Goal: Information Seeking & Learning: Learn about a topic

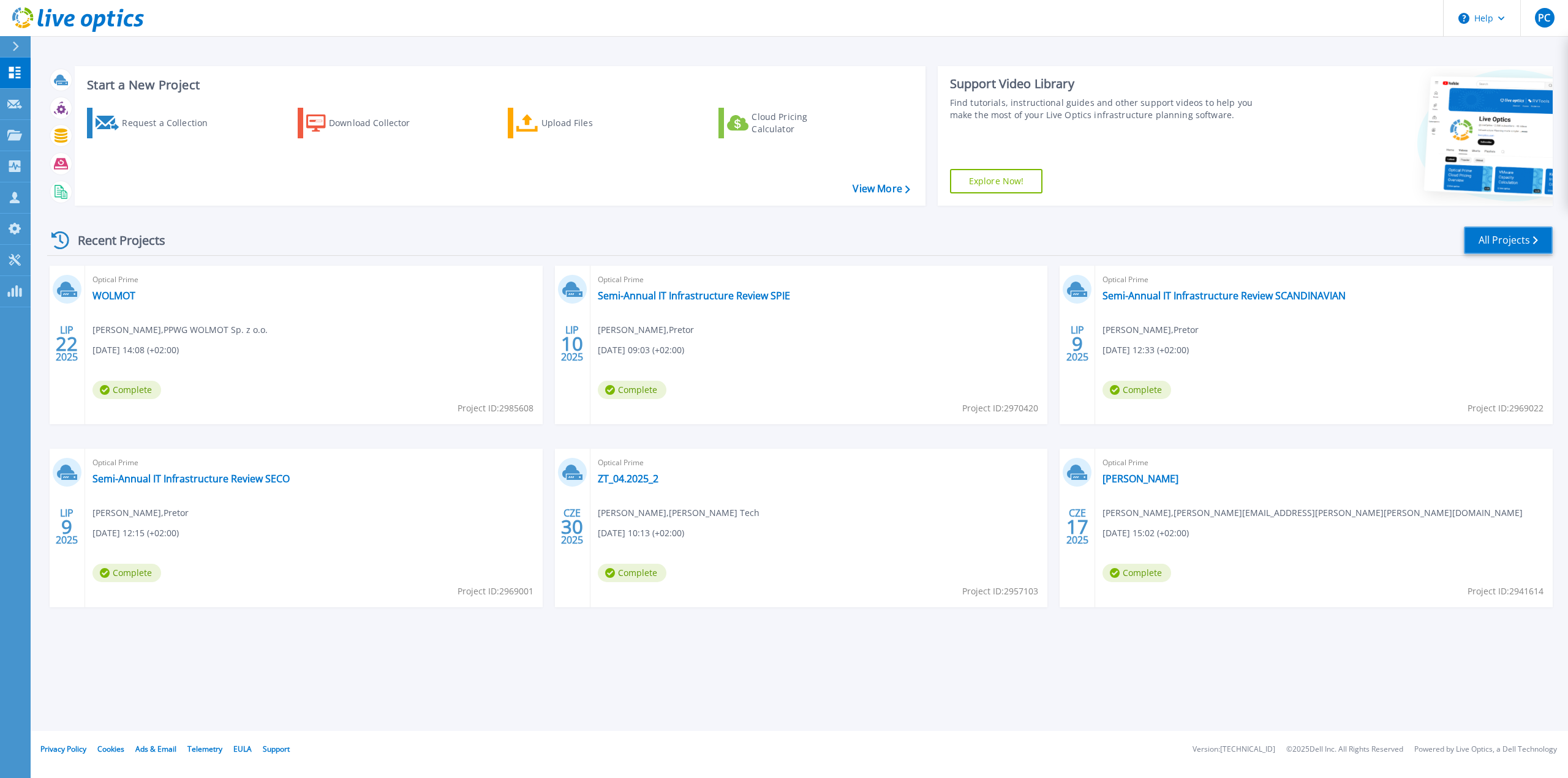
click at [1492, 228] on link "All Projects" at bounding box center [1508, 240] width 89 height 28
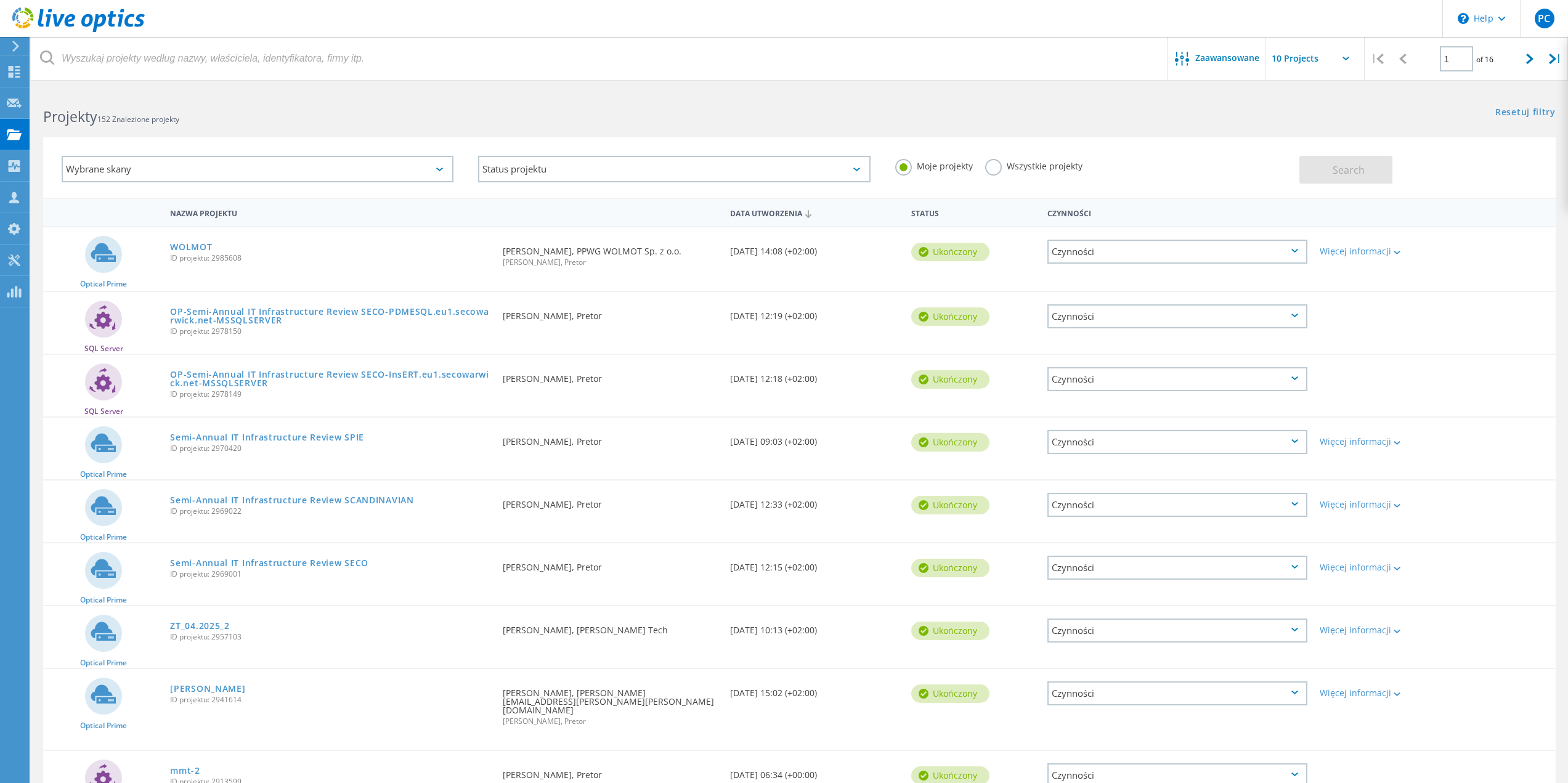
click at [1013, 171] on label "Wszystkie projekty" at bounding box center [1033, 165] width 97 height 12
click at [0, 0] on input "Wszystkie projekty" at bounding box center [0, 0] width 0 height 0
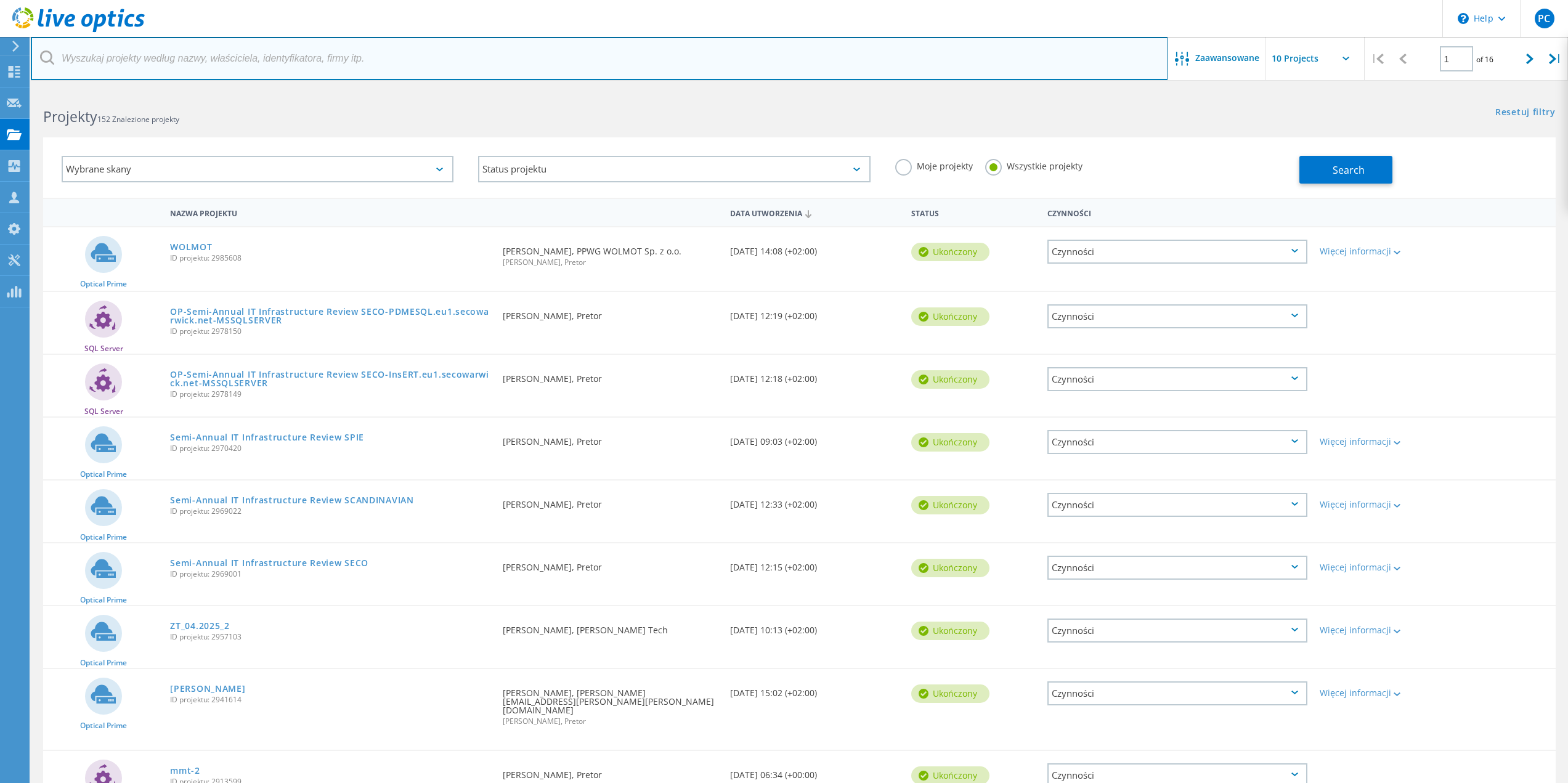
click at [348, 55] on input "text" at bounding box center [599, 59] width 1137 height 43
type input "tapflo"
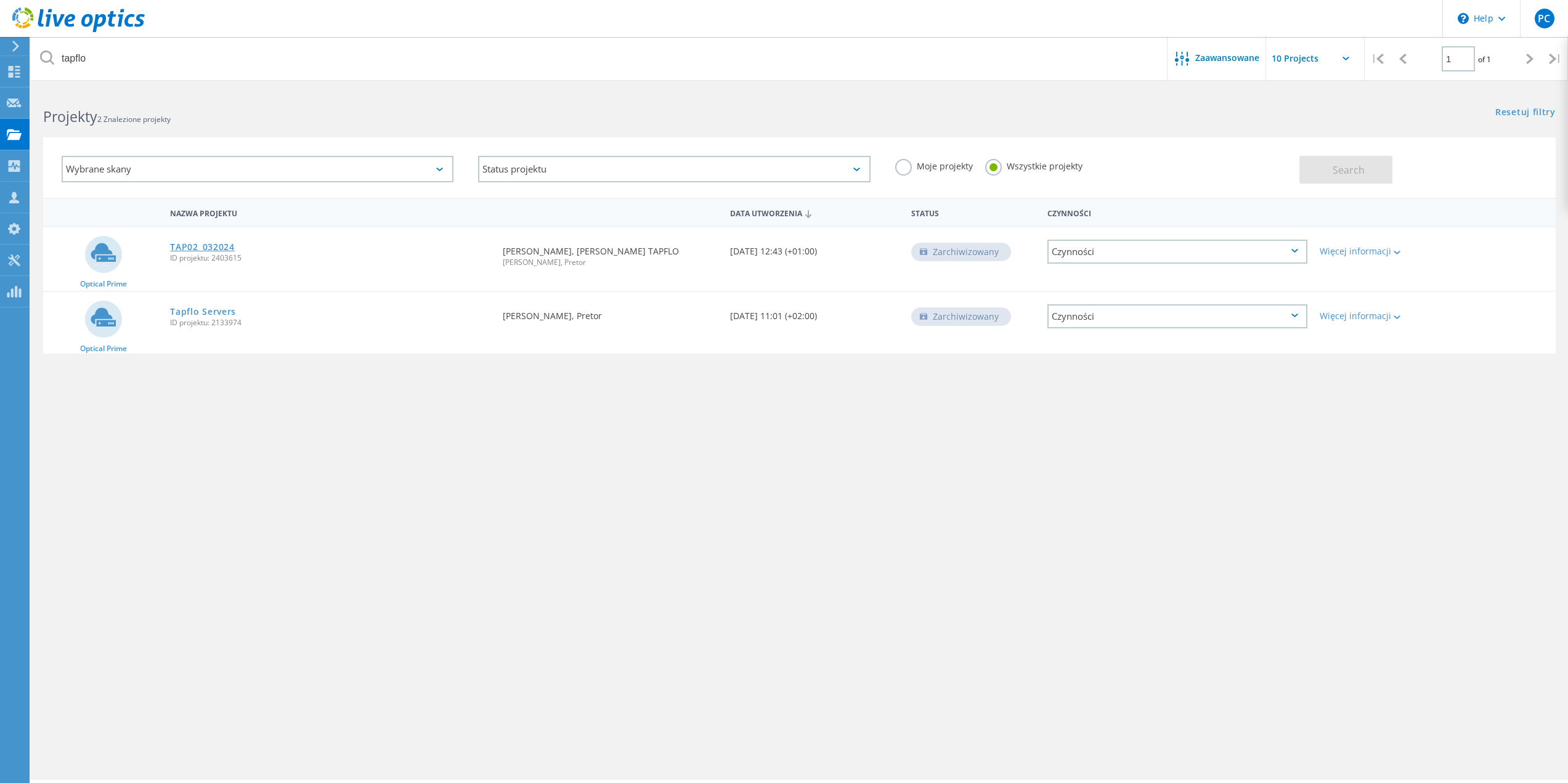
click at [205, 243] on link "TAP02_032024" at bounding box center [202, 246] width 64 height 8
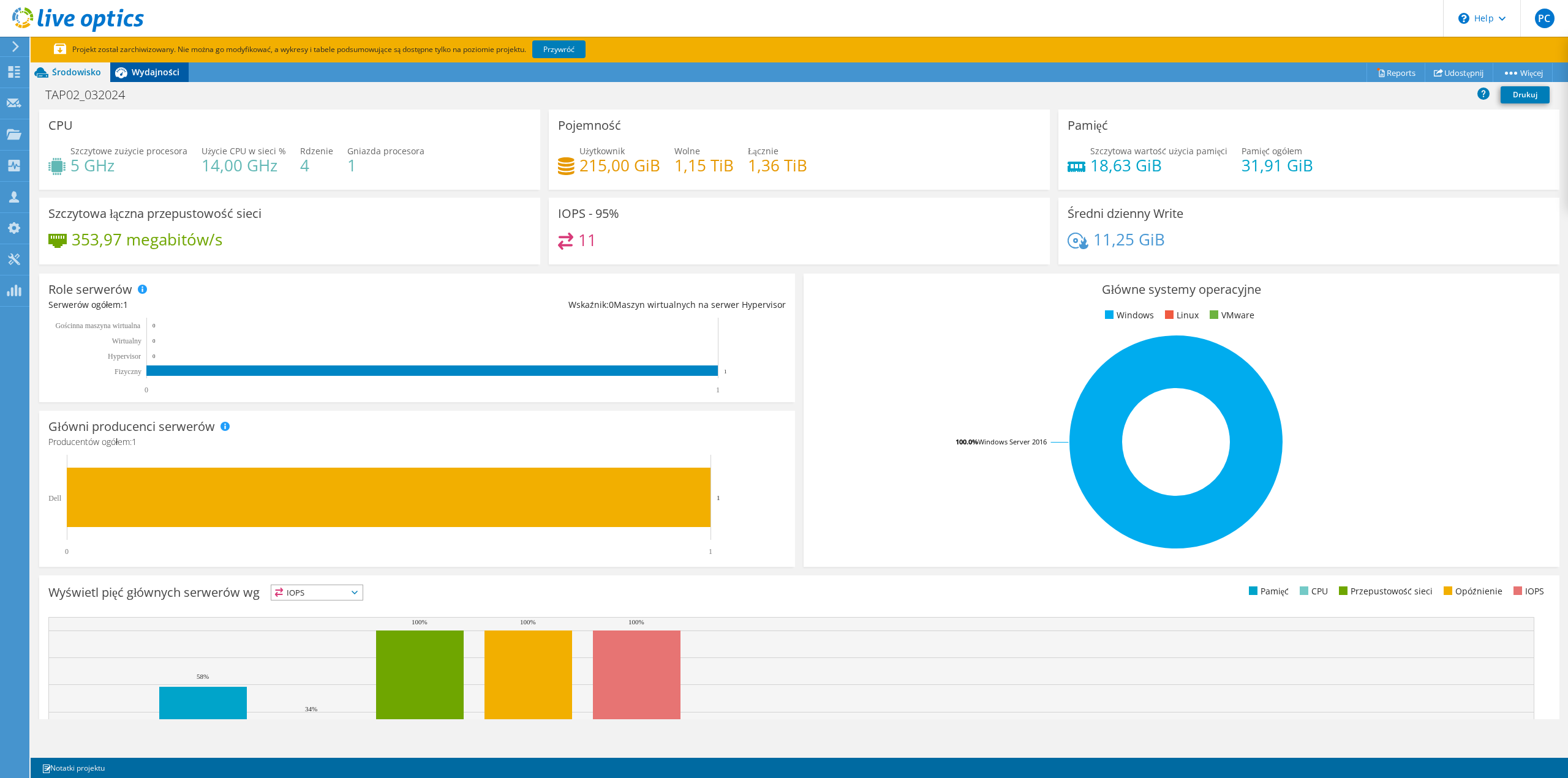
click at [148, 72] on span "Wydajności" at bounding box center [156, 72] width 48 height 12
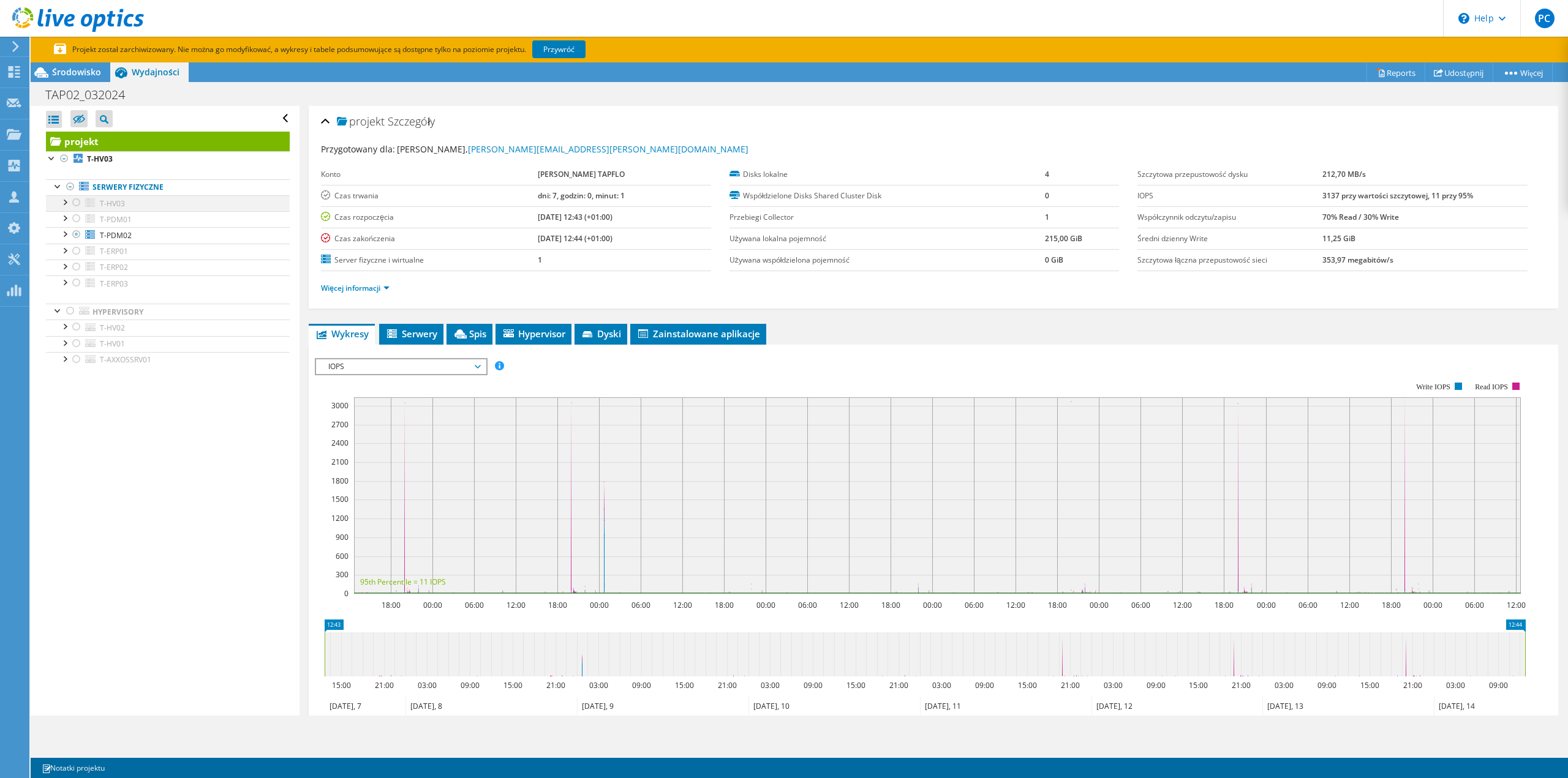
click at [76, 203] on div at bounding box center [76, 202] width 12 height 15
click at [69, 188] on div at bounding box center [70, 187] width 12 height 15
click at [71, 185] on div at bounding box center [70, 187] width 12 height 15
click at [113, 185] on link "Serwery fizyczne" at bounding box center [168, 187] width 244 height 16
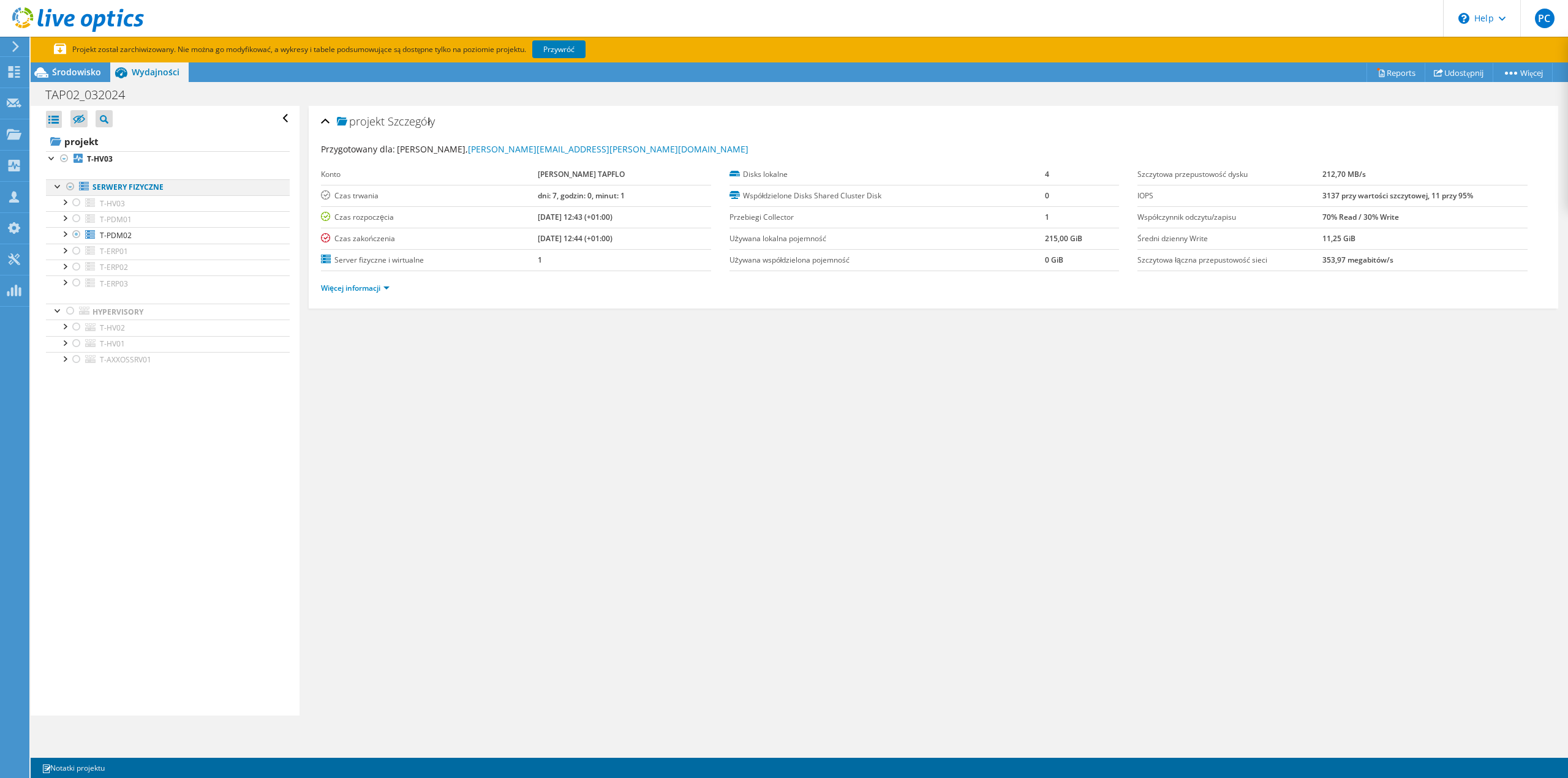
click at [68, 187] on div at bounding box center [70, 187] width 12 height 15
click at [78, 207] on div at bounding box center [76, 202] width 12 height 15
click at [569, 44] on link "Przywróć" at bounding box center [559, 49] width 53 height 17
click at [66, 159] on div at bounding box center [64, 158] width 12 height 15
click at [403, 47] on p "Projekt został zarchiwizowany. Nie można go modyfikować, a wykresy i tabele pod…" at bounding box center [354, 49] width 600 height 14
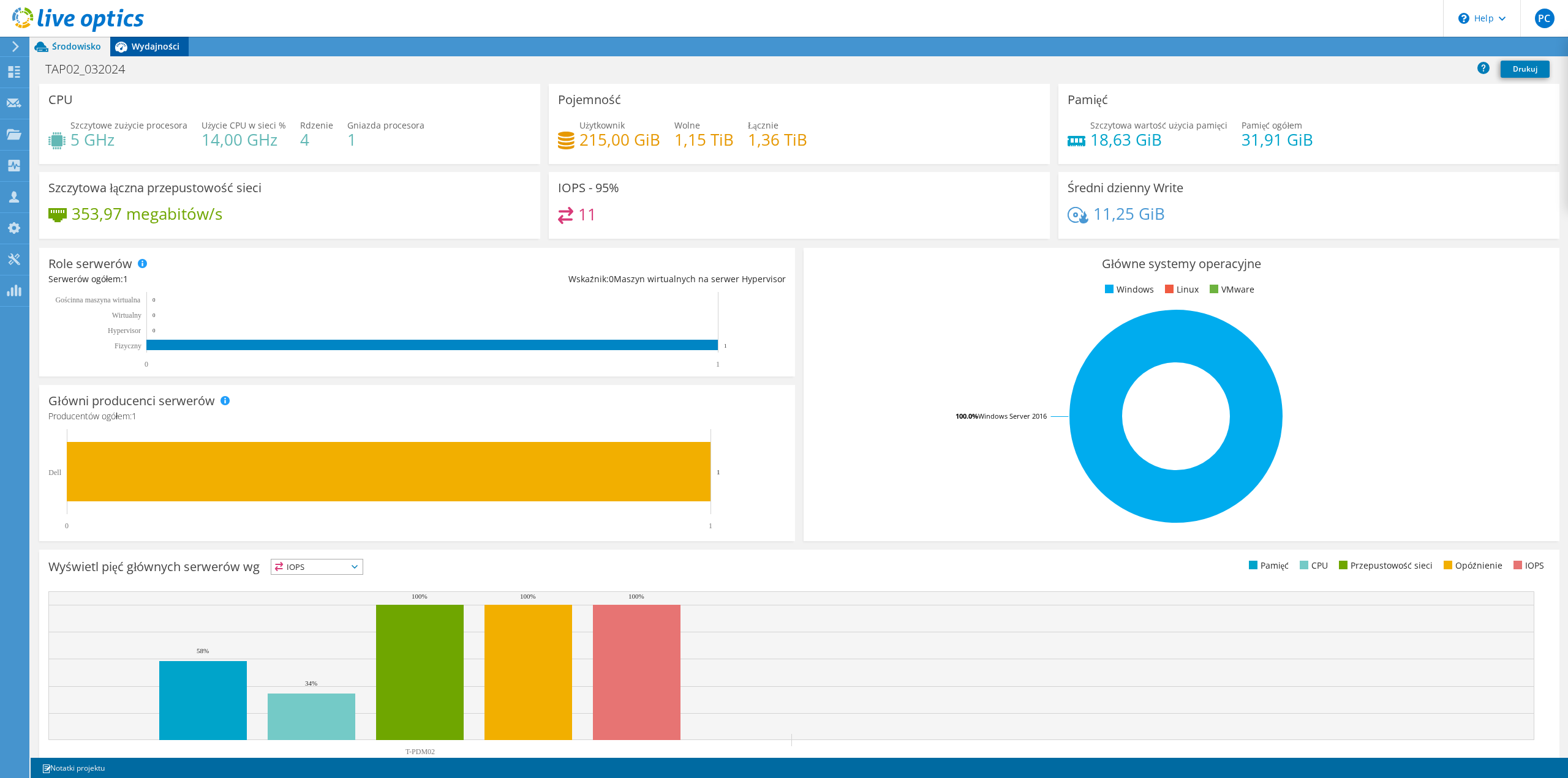
click at [157, 47] on span "Wydajności" at bounding box center [156, 46] width 48 height 12
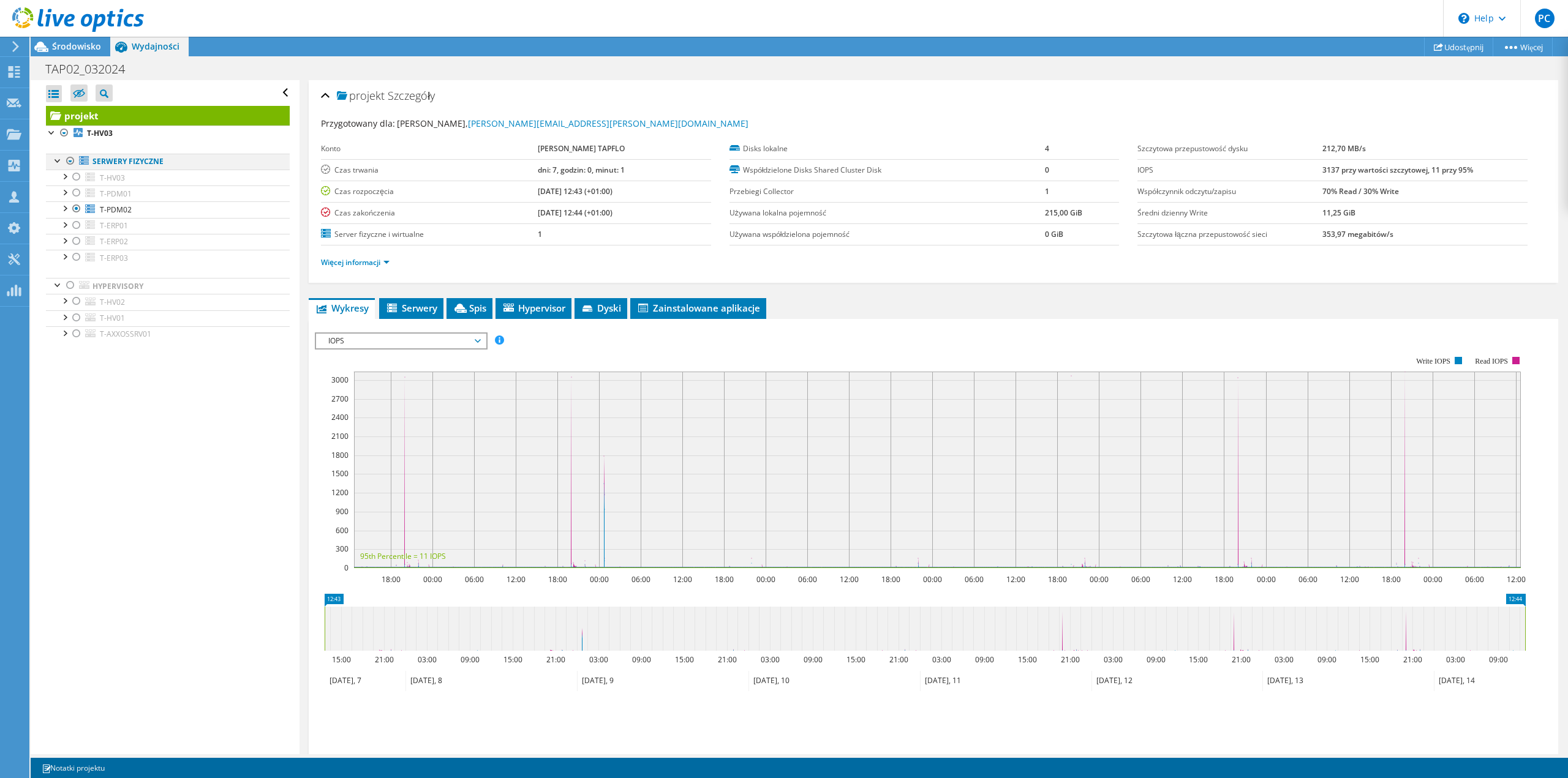
click at [74, 161] on div at bounding box center [70, 161] width 12 height 15
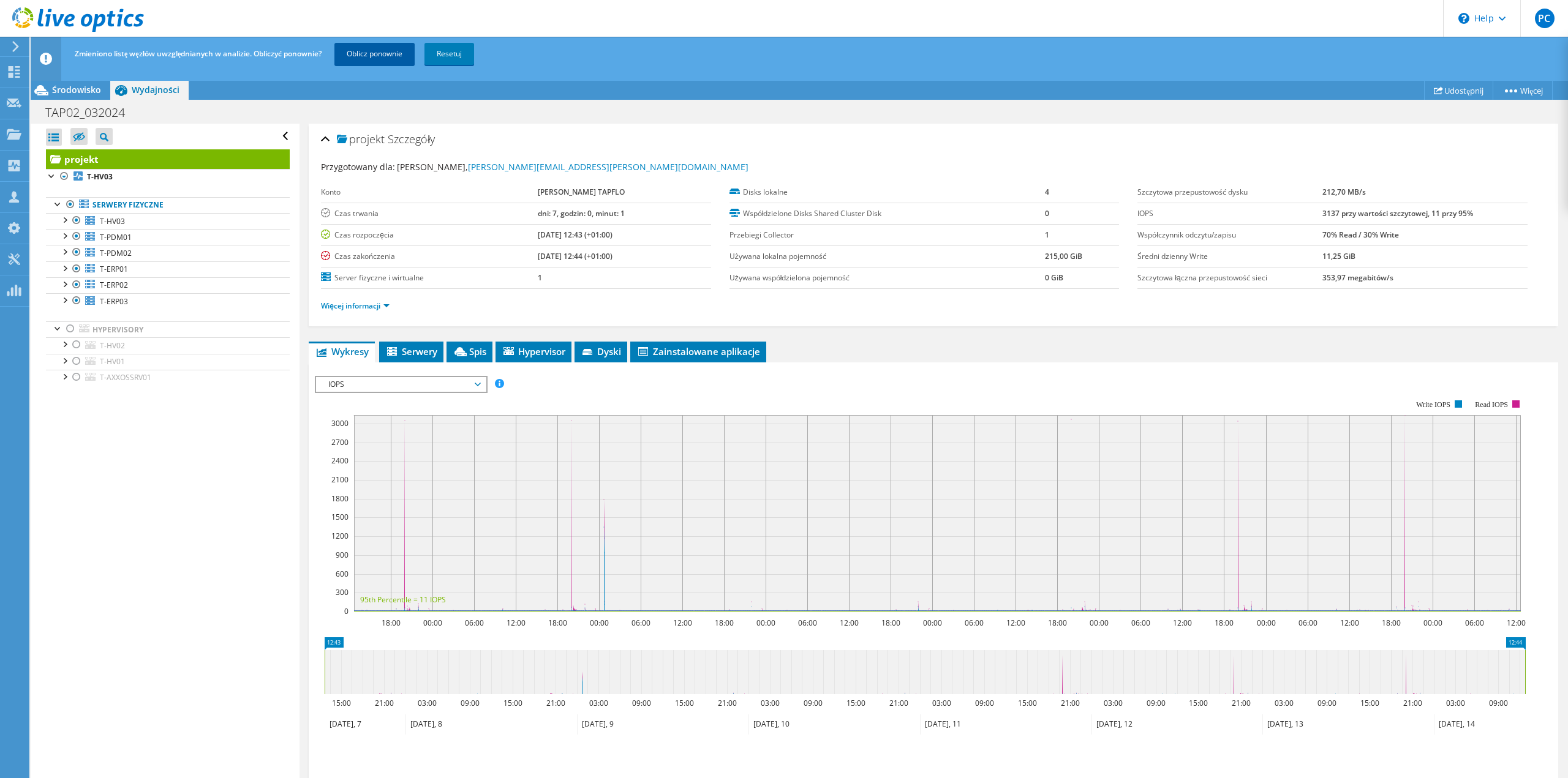
click at [412, 54] on link "Oblicz ponownie" at bounding box center [375, 54] width 80 height 22
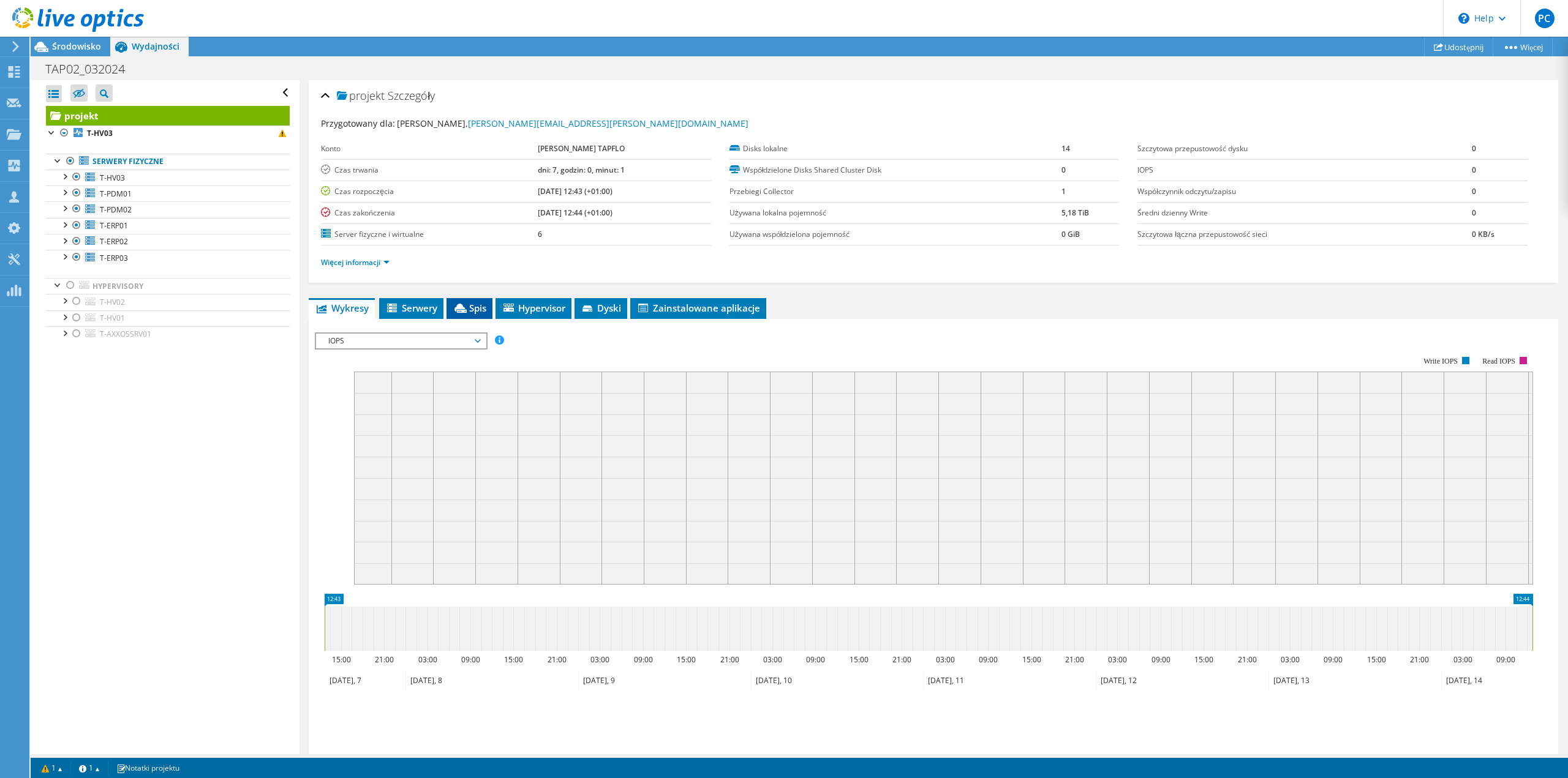
click at [473, 314] on span "Spis" at bounding box center [469, 308] width 34 height 12
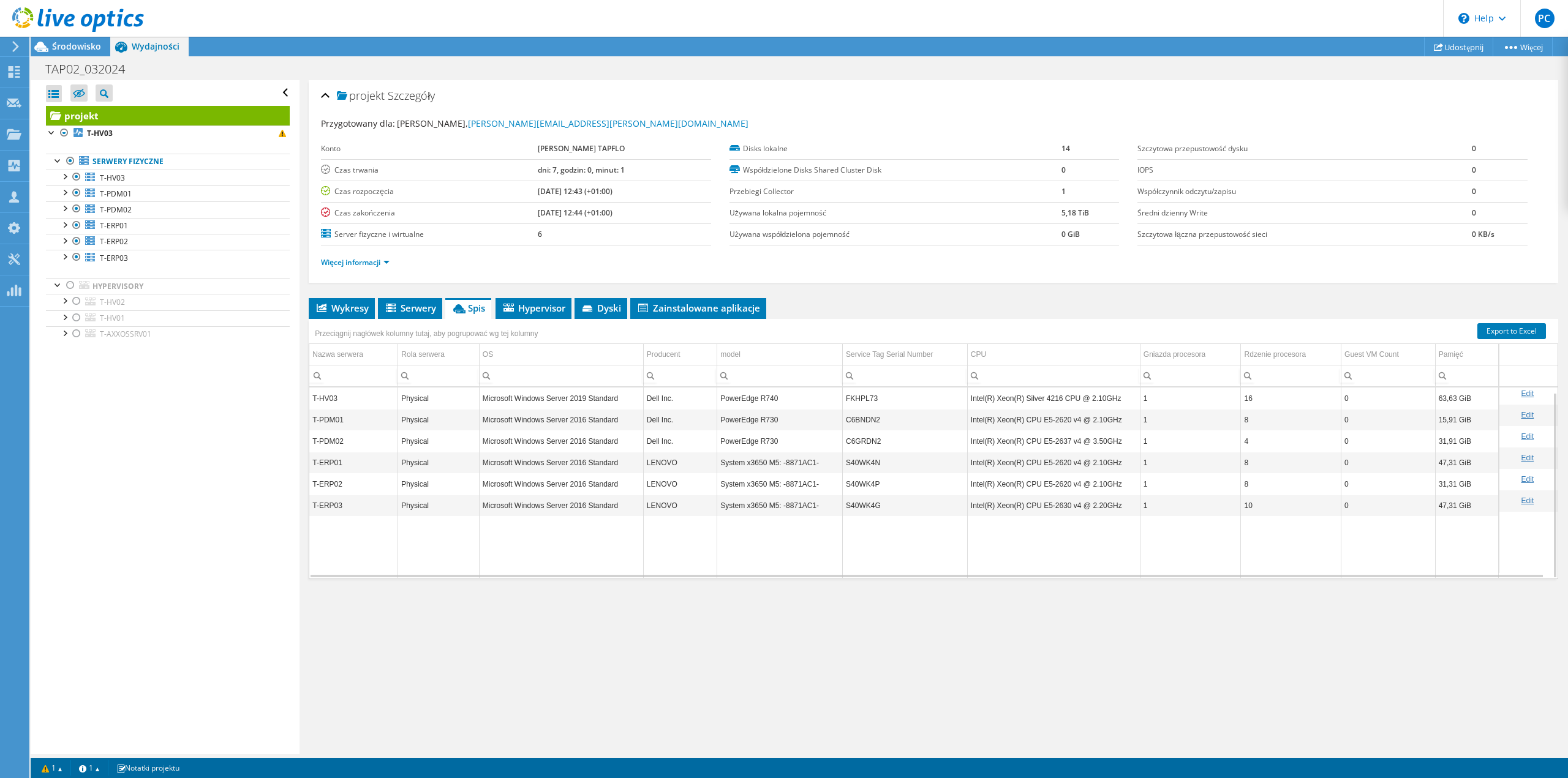
scroll to position [5, 0]
click at [77, 211] on div at bounding box center [76, 209] width 12 height 15
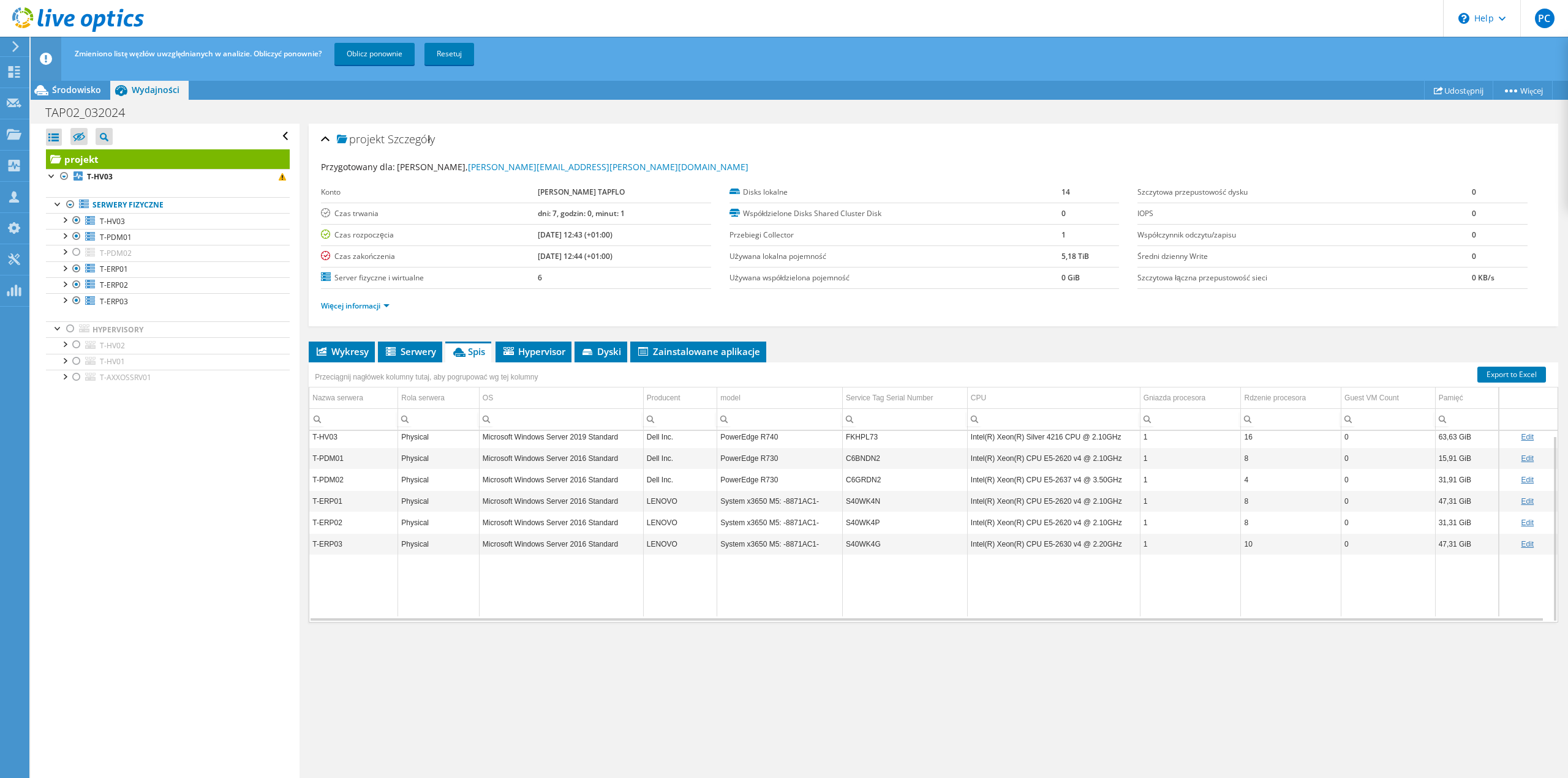
click at [75, 196] on ul "Serwery fizyczne T-HV03 0 C: 1 D:" at bounding box center [168, 291] width 244 height 213
click at [75, 220] on div at bounding box center [76, 220] width 12 height 15
click at [79, 239] on div at bounding box center [76, 236] width 12 height 15
click at [382, 52] on link "Oblicz ponownie" at bounding box center [375, 54] width 80 height 22
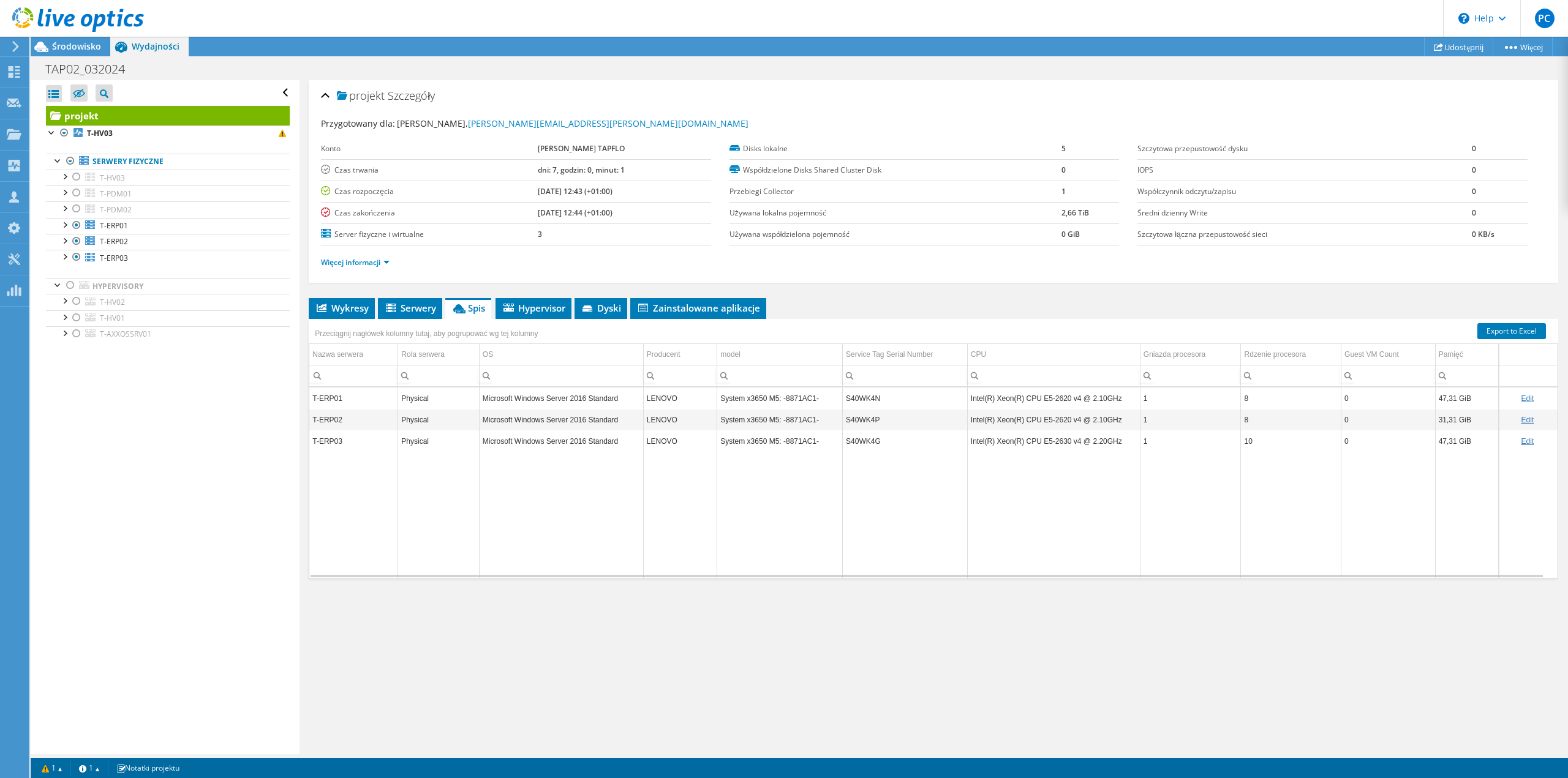
click at [524, 435] on td "Microsoft Windows Server 2016 Standard" at bounding box center [561, 440] width 164 height 21
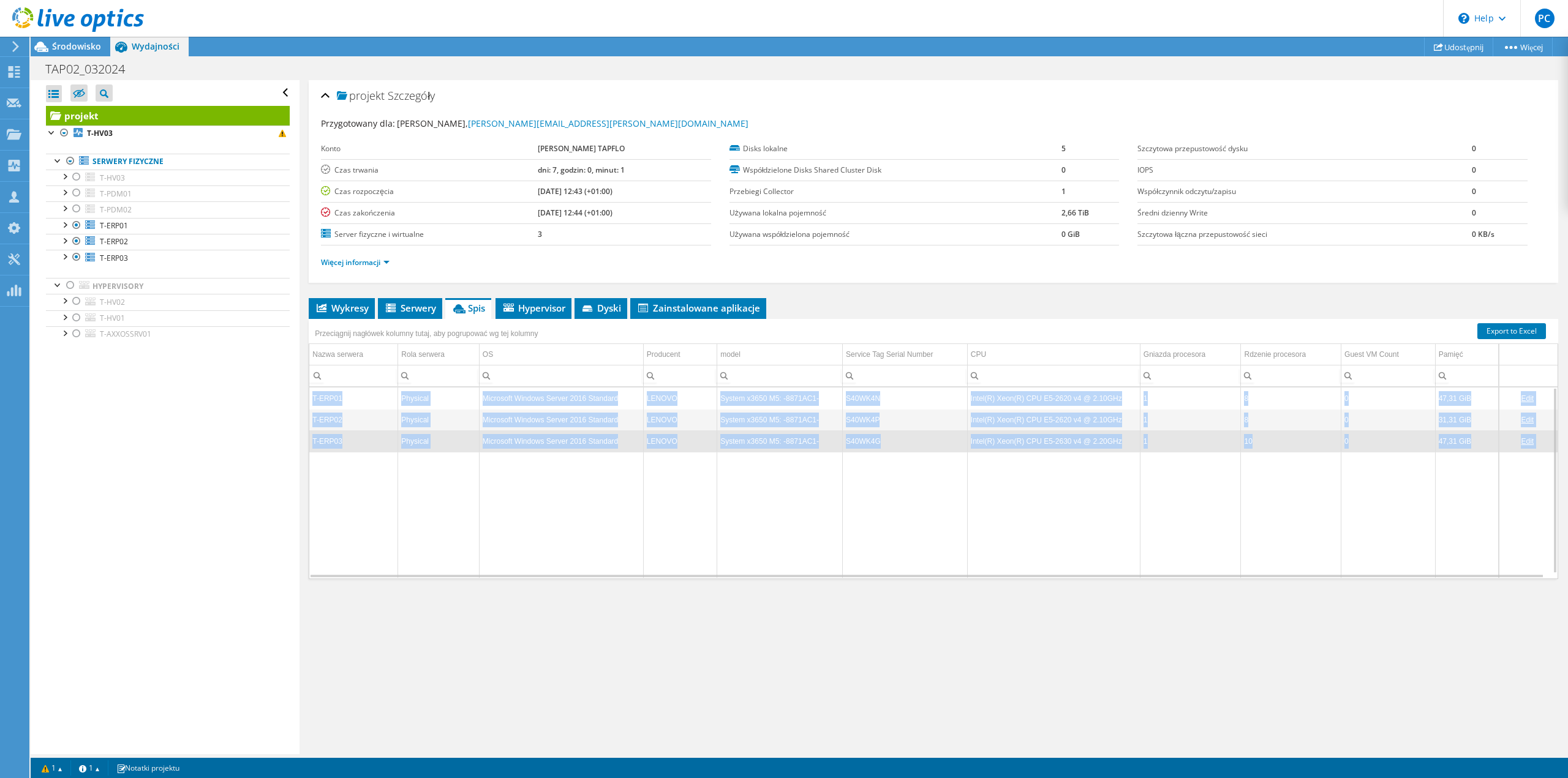
drag, startPoint x: 312, startPoint y: 402, endPoint x: 1497, endPoint y: 459, distance: 1186.4
click at [1497, 459] on div "T-ERP01 Physical Microsoft Windows Server 2016 Standard LENOVO System x3650 M5:…" at bounding box center [933, 483] width 1250 height 192
click at [1333, 491] on td "Data grid" at bounding box center [1291, 514] width 100 height 126
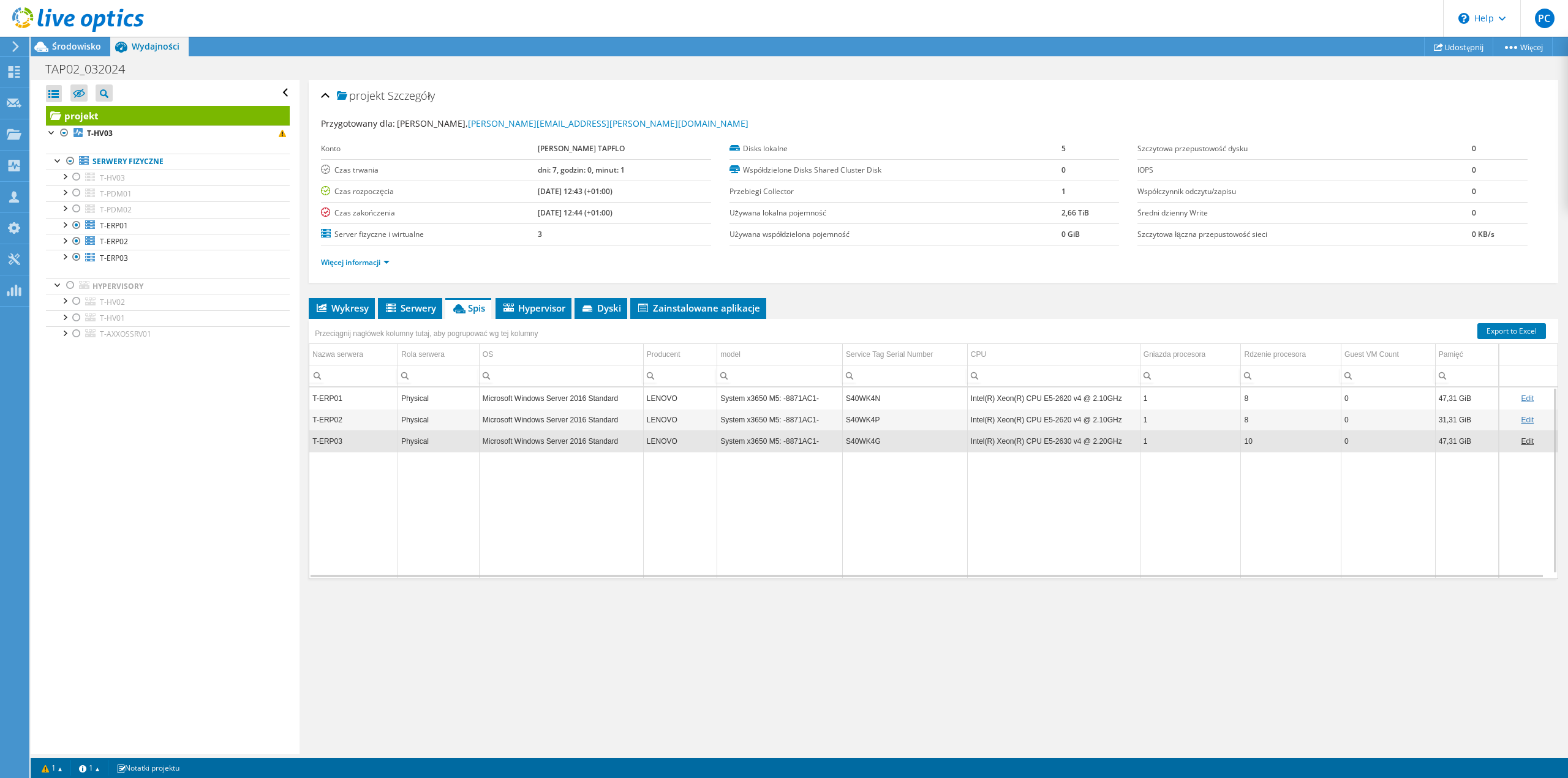
drag, startPoint x: 1053, startPoint y: 212, endPoint x: 1098, endPoint y: 213, distance: 45.0
click at [1098, 213] on tr "Używana lokalna pojemność 2,66 TiB" at bounding box center [924, 212] width 390 height 21
click at [1073, 229] on b "0 GiB" at bounding box center [1071, 234] width 18 height 10
drag, startPoint x: 1055, startPoint y: 212, endPoint x: 1096, endPoint y: 212, distance: 41.0
click at [1096, 212] on tr "Używana lokalna pojemność 2,66 TiB" at bounding box center [924, 212] width 390 height 21
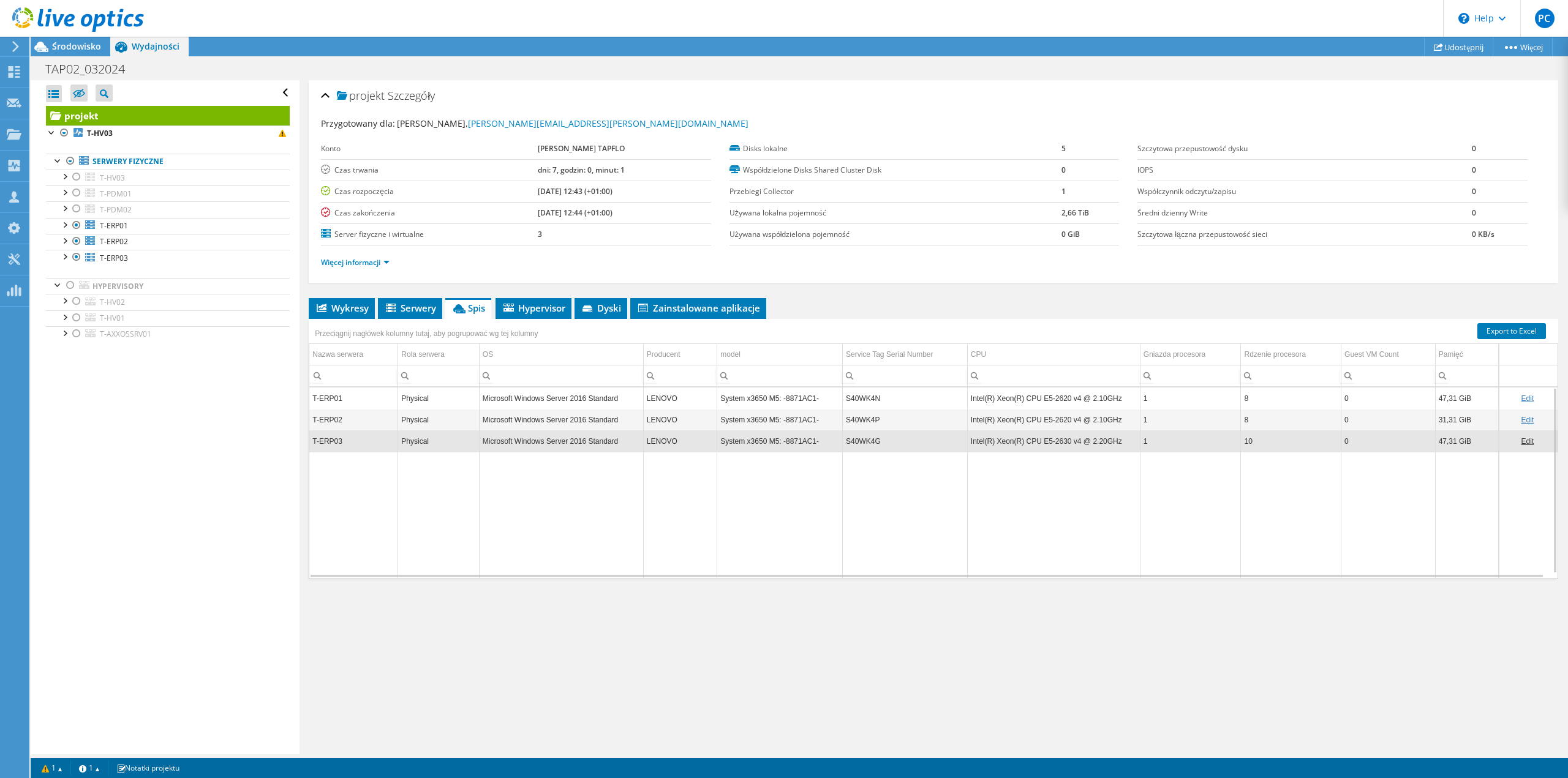
click at [1062, 216] on b "2,66 TiB" at bounding box center [1075, 212] width 28 height 10
drag, startPoint x: 1060, startPoint y: 214, endPoint x: 1101, endPoint y: 216, distance: 41.0
click at [1101, 216] on td "2,66 TiB" at bounding box center [1090, 212] width 58 height 21
click at [429, 312] on span "Serwery" at bounding box center [410, 308] width 52 height 12
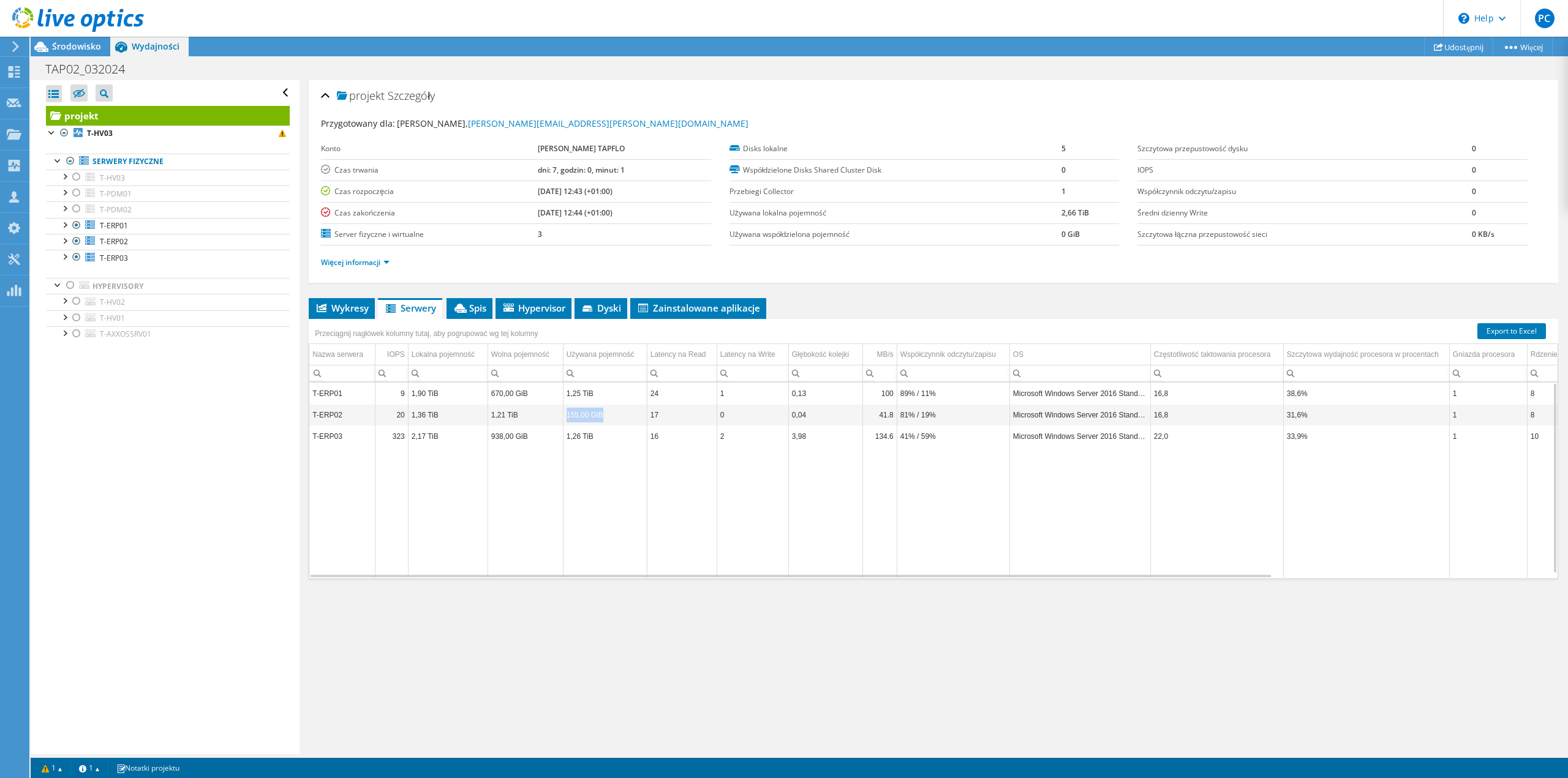
drag, startPoint x: 606, startPoint y: 418, endPoint x: 567, endPoint y: 416, distance: 39.1
click at [567, 416] on td "155,00 GiB" at bounding box center [604, 415] width 84 height 21
click at [351, 308] on span "Wykresy" at bounding box center [342, 308] width 54 height 12
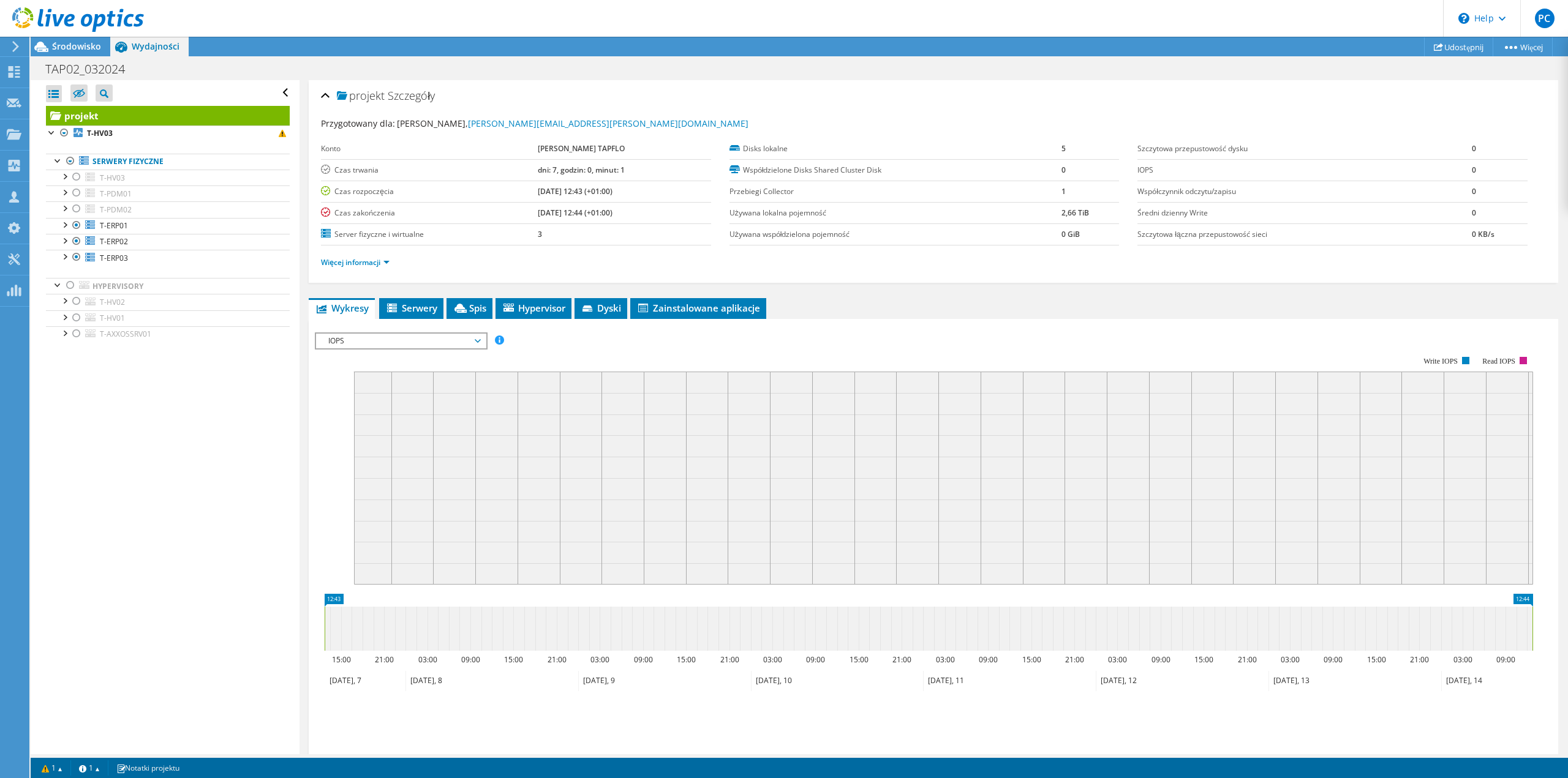
click at [427, 339] on span "IOPS" at bounding box center [401, 341] width 158 height 15
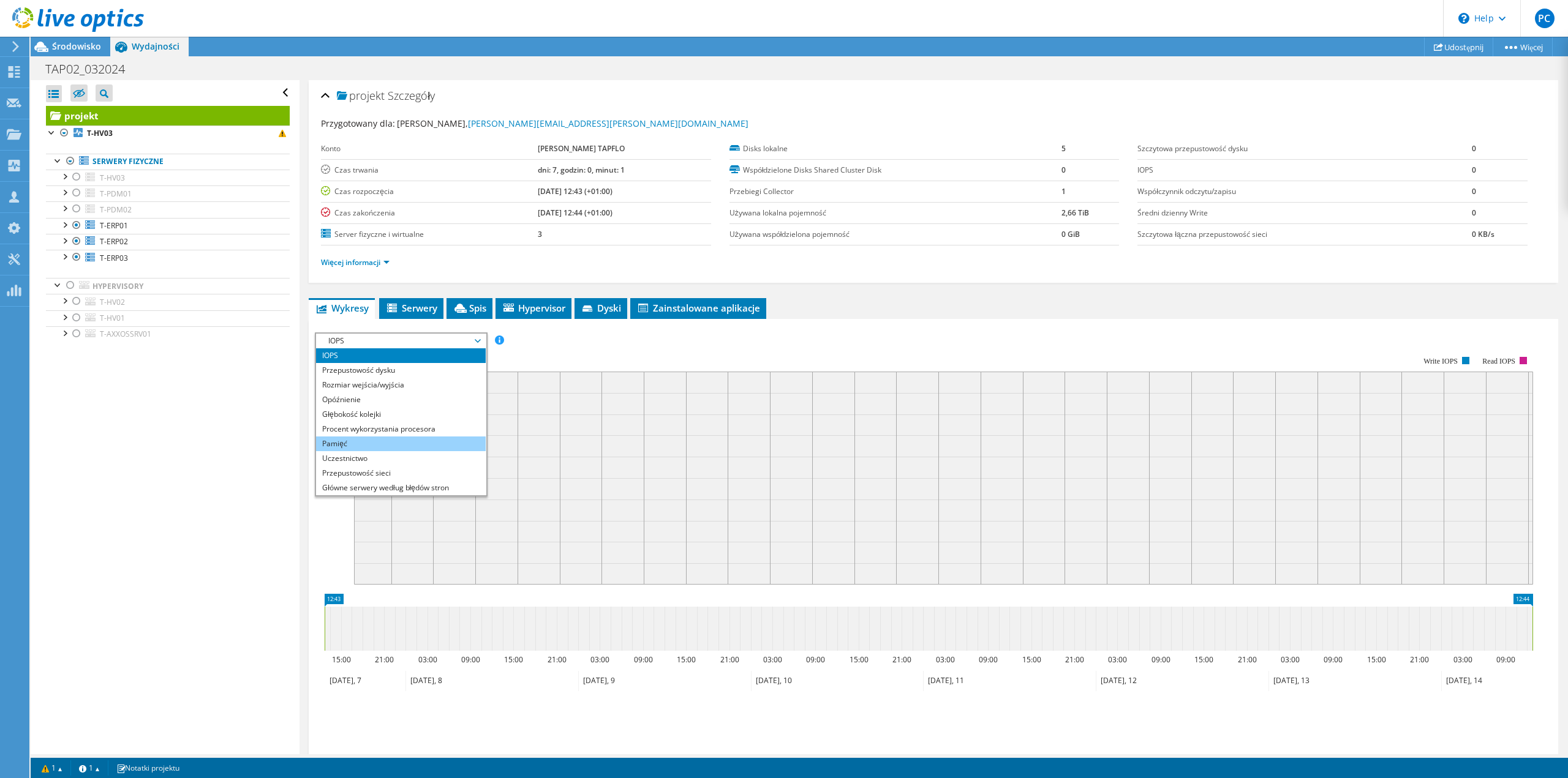
click at [421, 448] on li "Pamięć" at bounding box center [401, 444] width 170 height 15
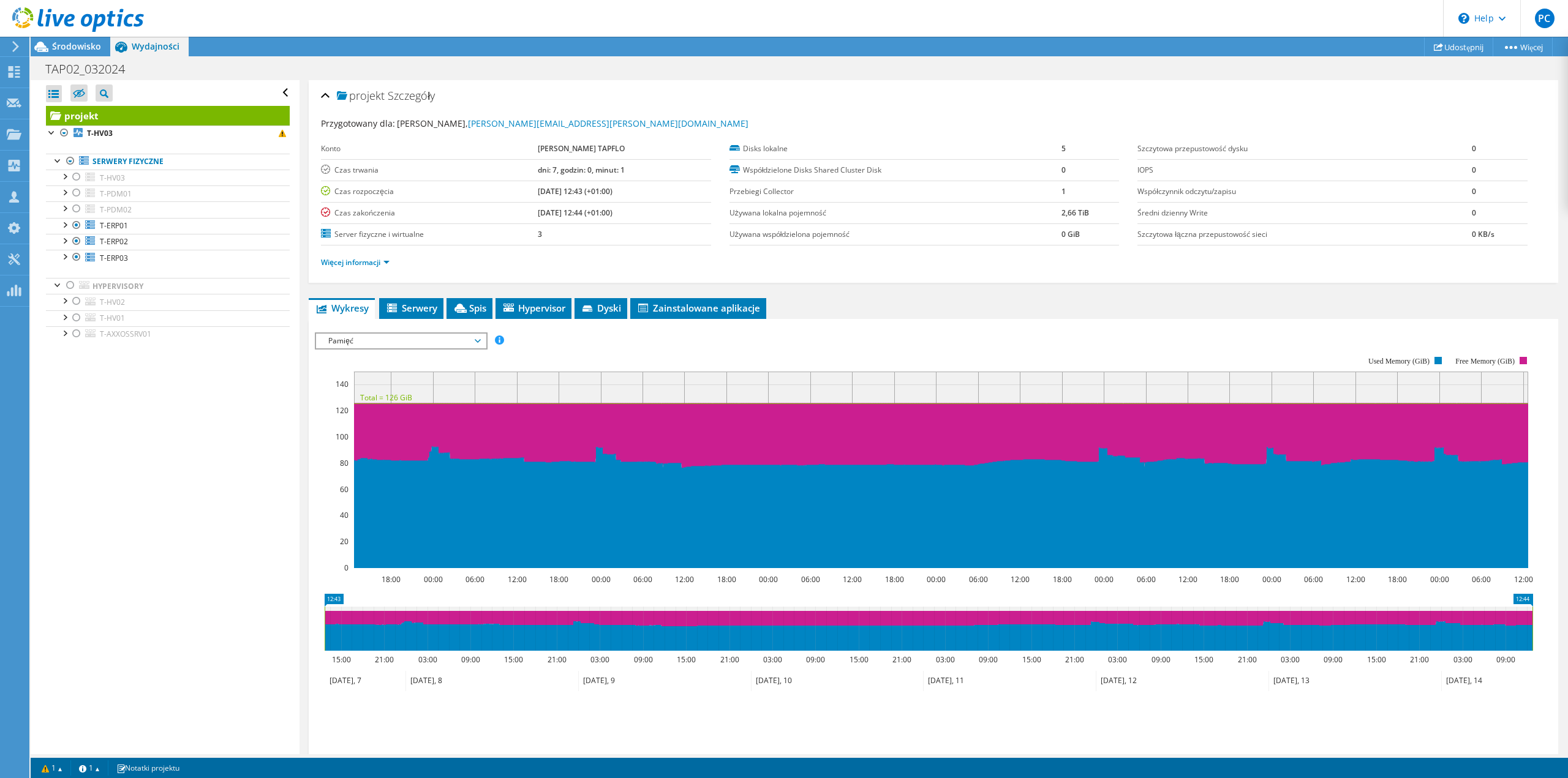
click at [441, 339] on span "Pamięć" at bounding box center [401, 341] width 158 height 15
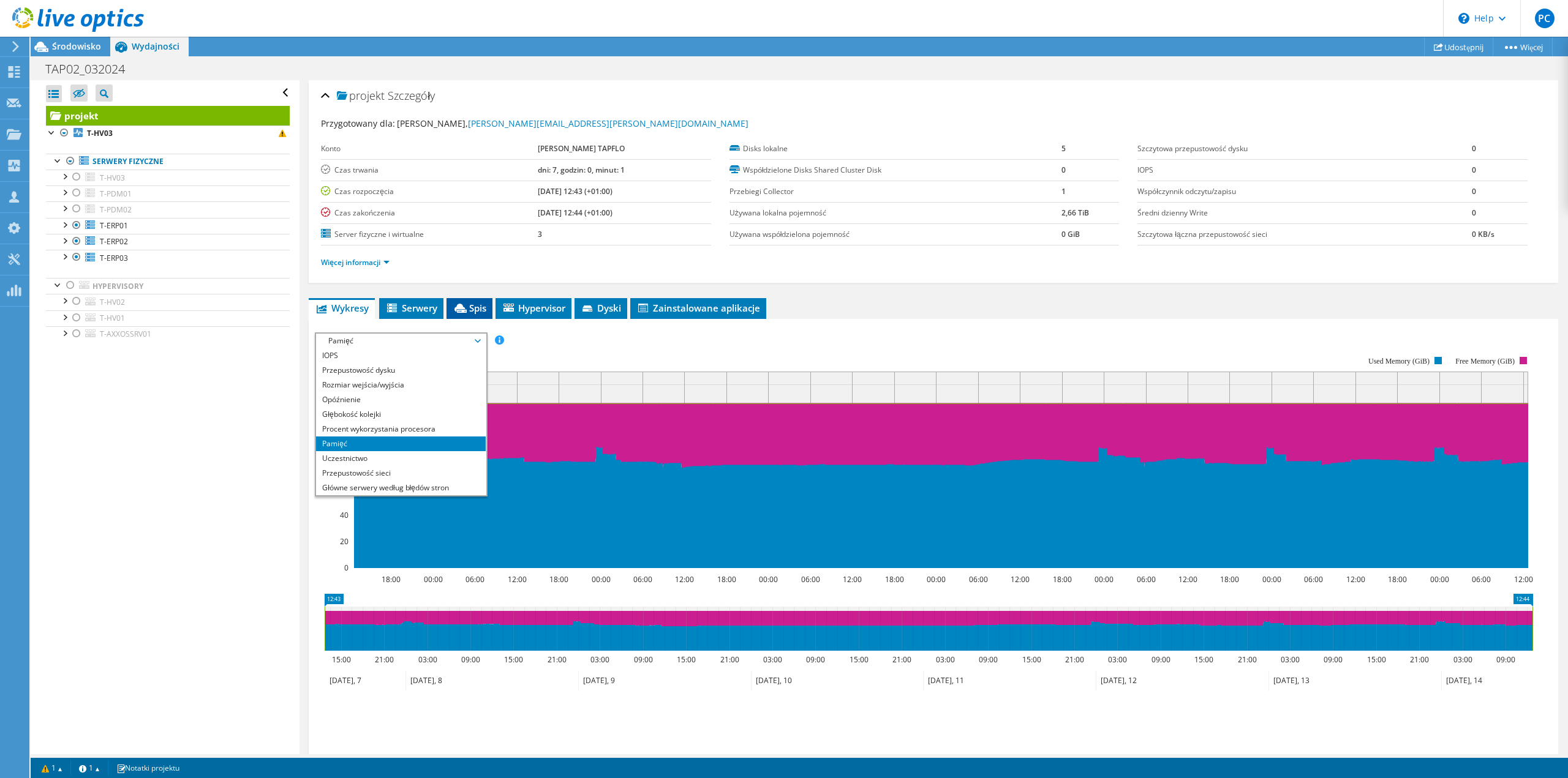
click at [458, 304] on icon at bounding box center [460, 308] width 12 height 9
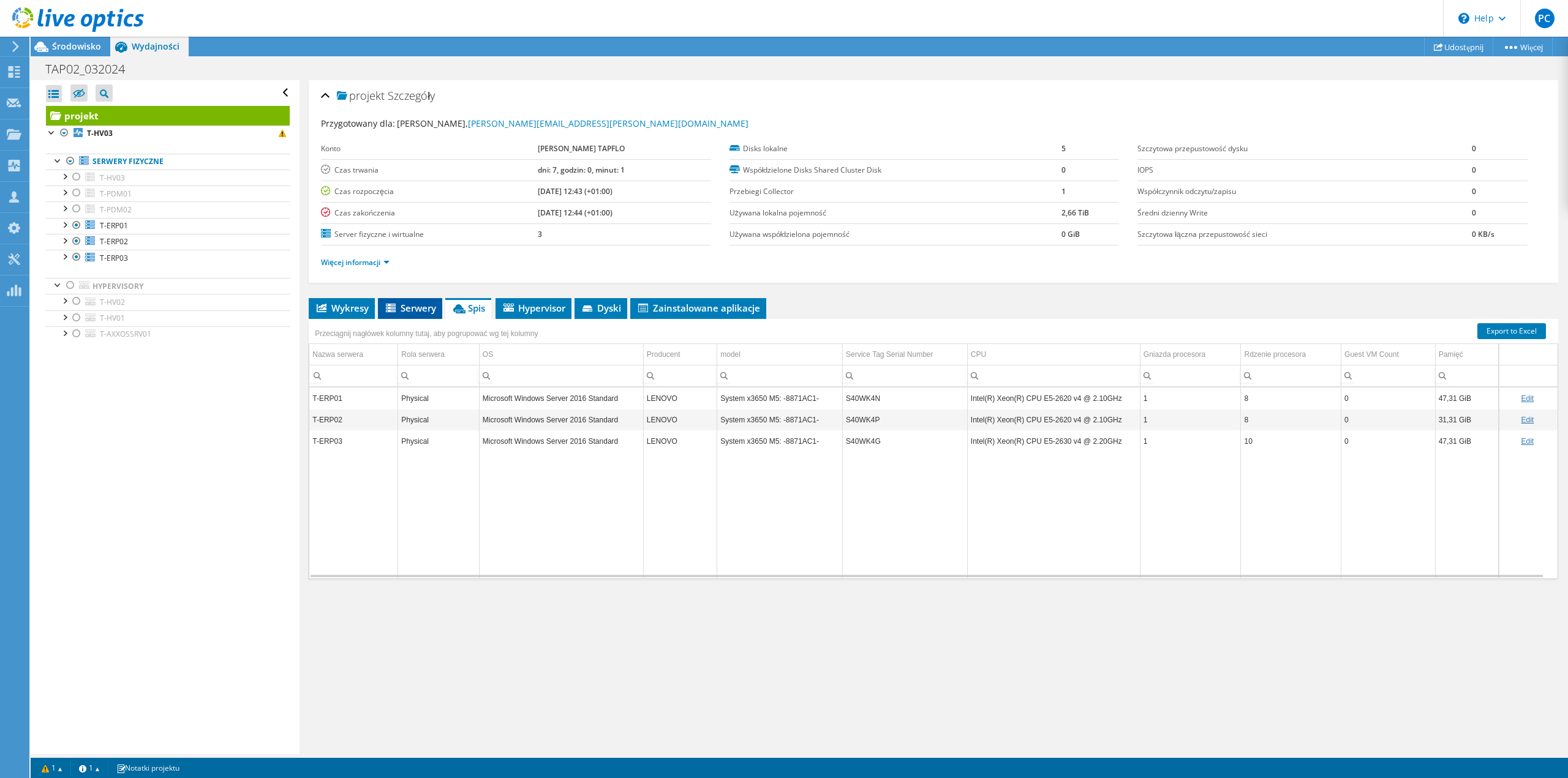
click at [411, 299] on li "Serwery" at bounding box center [410, 308] width 64 height 21
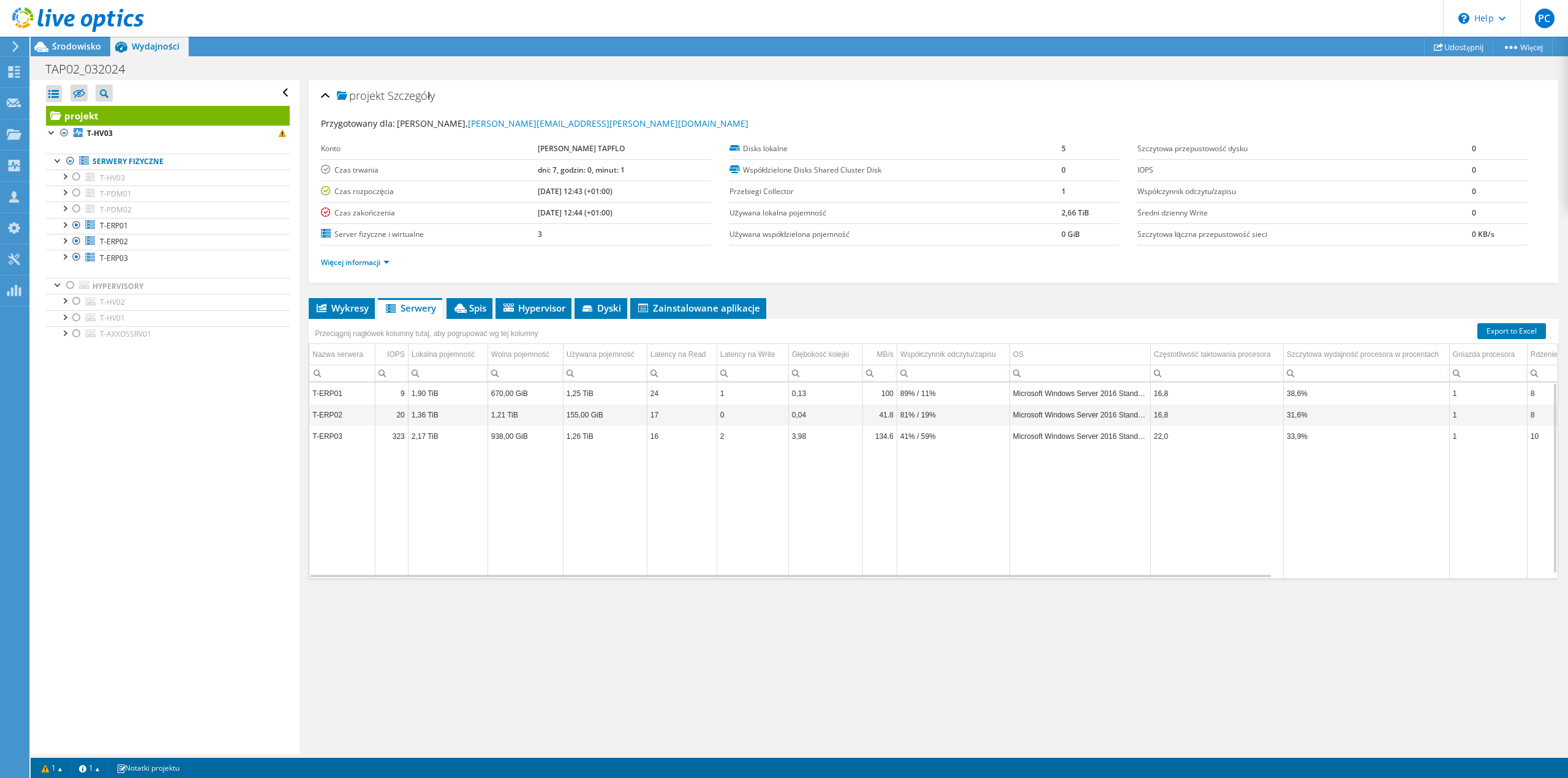
click at [280, 516] on div "Otwórz wszystkie Zamknij wszystko Ukryj wykluczone węzły Filtr drzewa projektu" at bounding box center [165, 417] width 268 height 674
drag, startPoint x: 534, startPoint y: 617, endPoint x: 565, endPoint y: 385, distance: 234.1
click at [539, 593] on div "projekt Szczegóły Przygotowany dla: Maciej Cisewski, maciej.cisewski@tapflo.pl …" at bounding box center [933, 417] width 1268 height 674
